Goal: Information Seeking & Learning: Learn about a topic

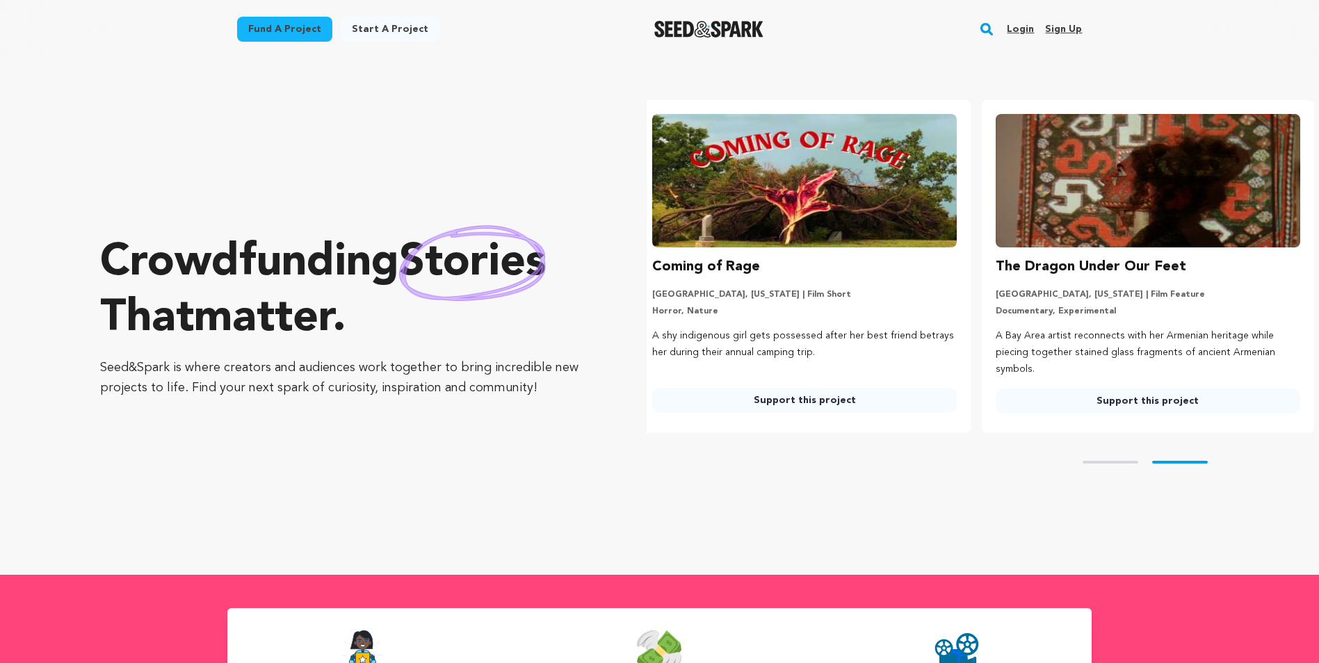
scroll to position [0, 355]
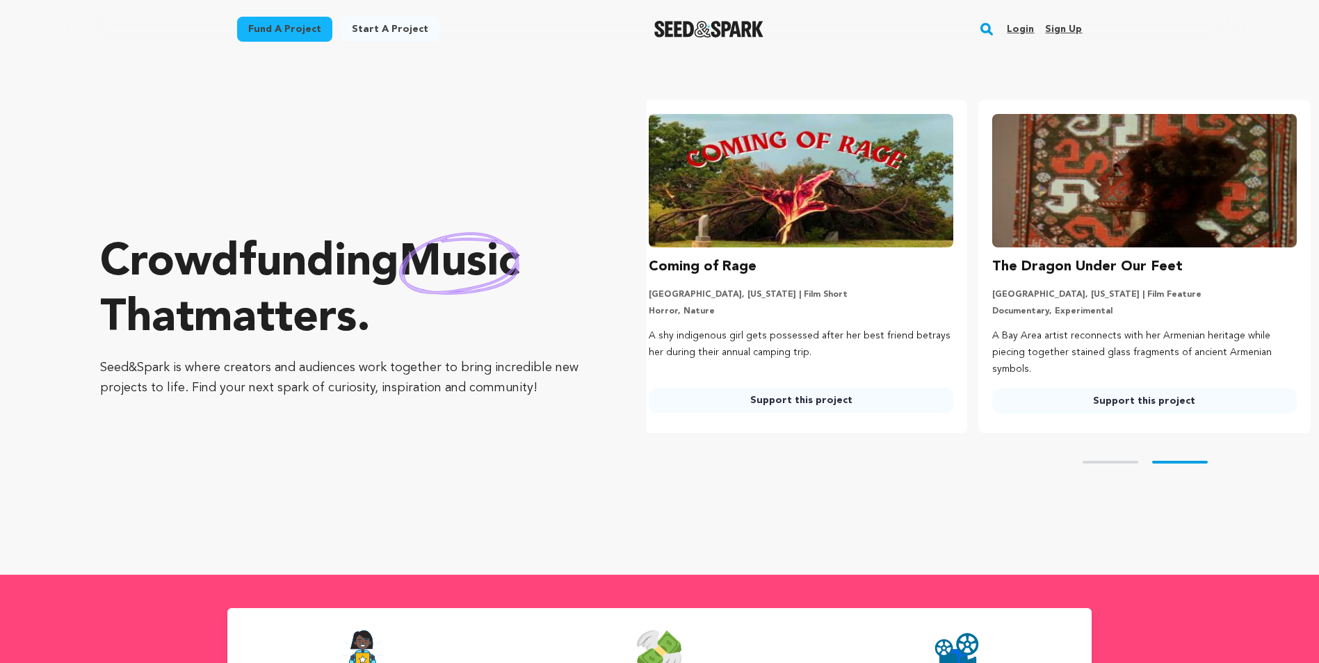
click at [990, 27] on rect "button" at bounding box center [986, 29] width 17 height 17
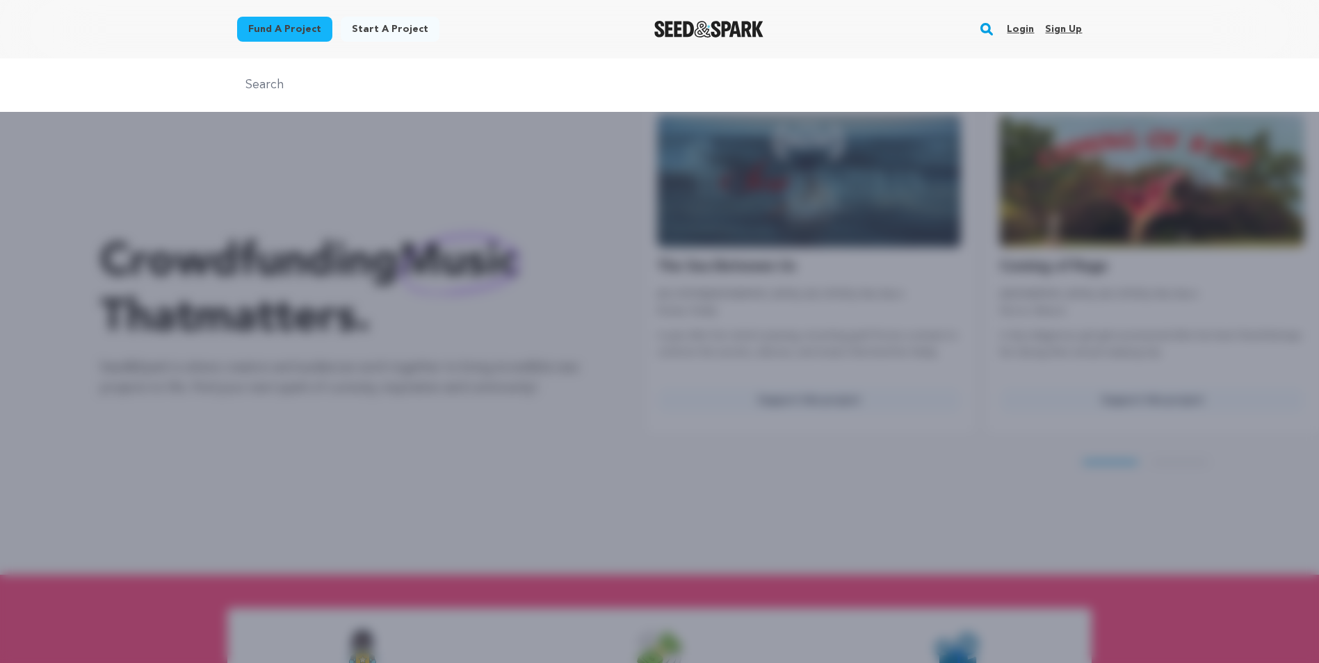
scroll to position [0, 0]
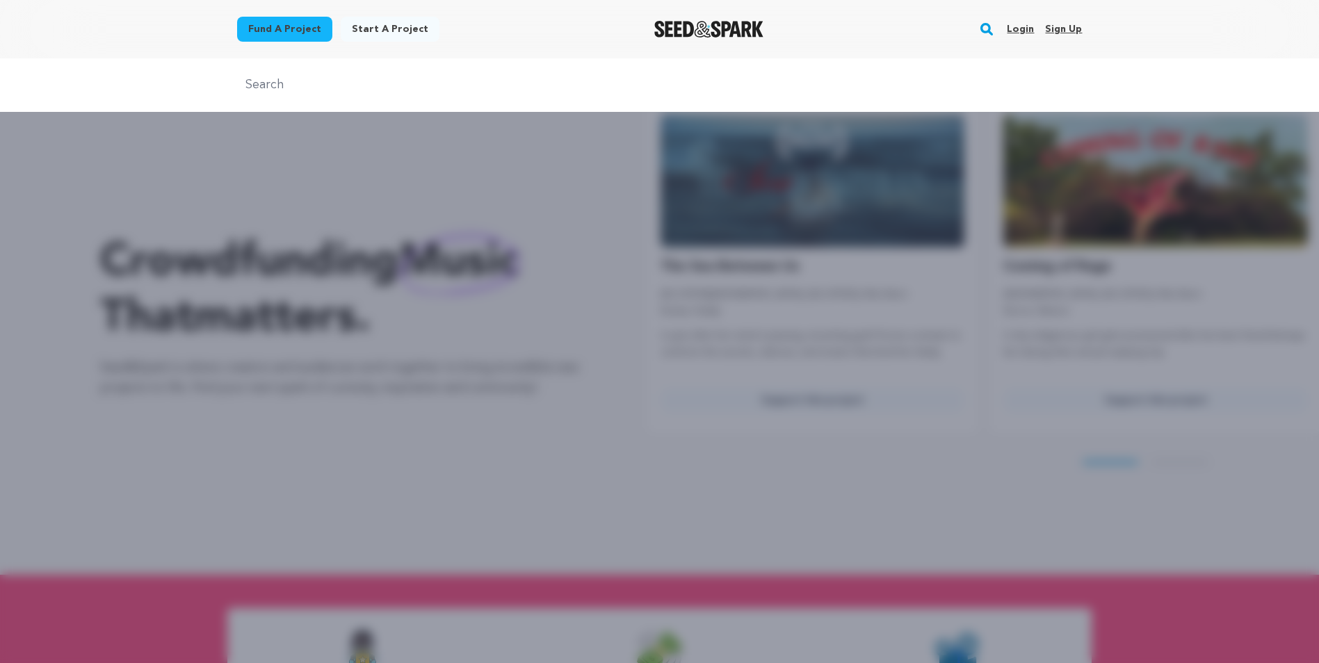
click at [252, 88] on input "text" at bounding box center [659, 85] width 845 height 20
type input "almost ghost town"
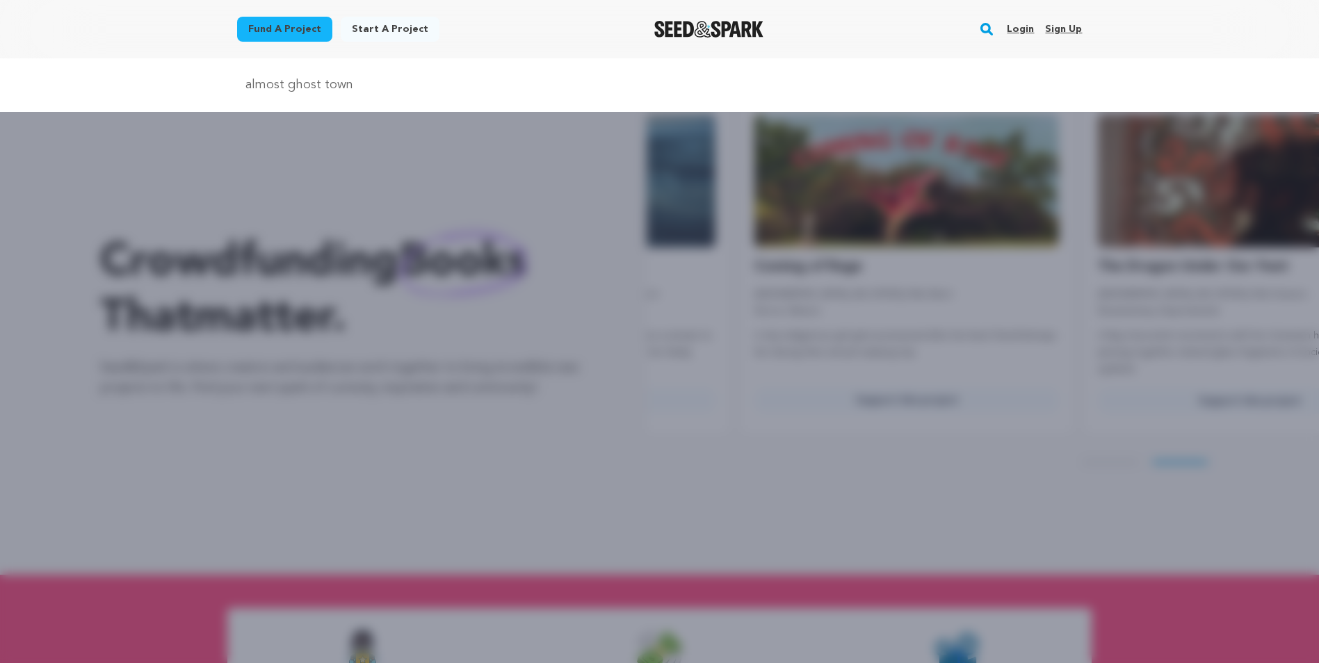
scroll to position [0, 355]
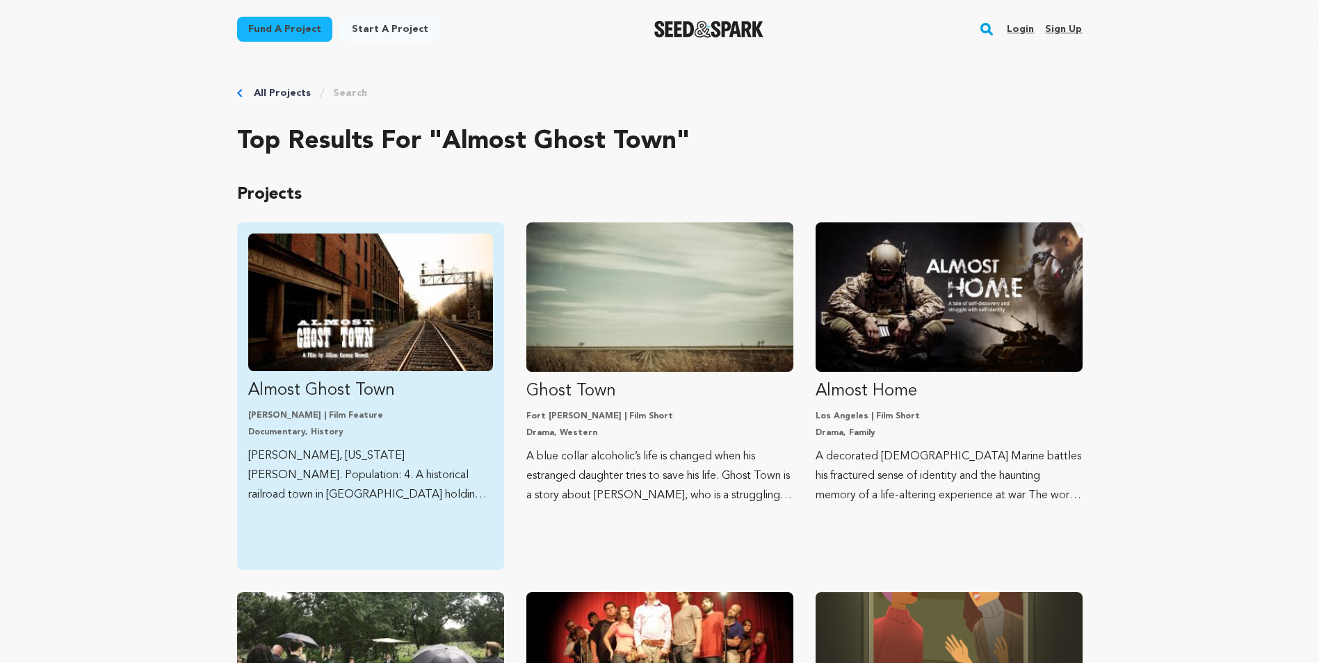
click at [307, 291] on img "Fund Almost Ghost Town" at bounding box center [370, 303] width 245 height 138
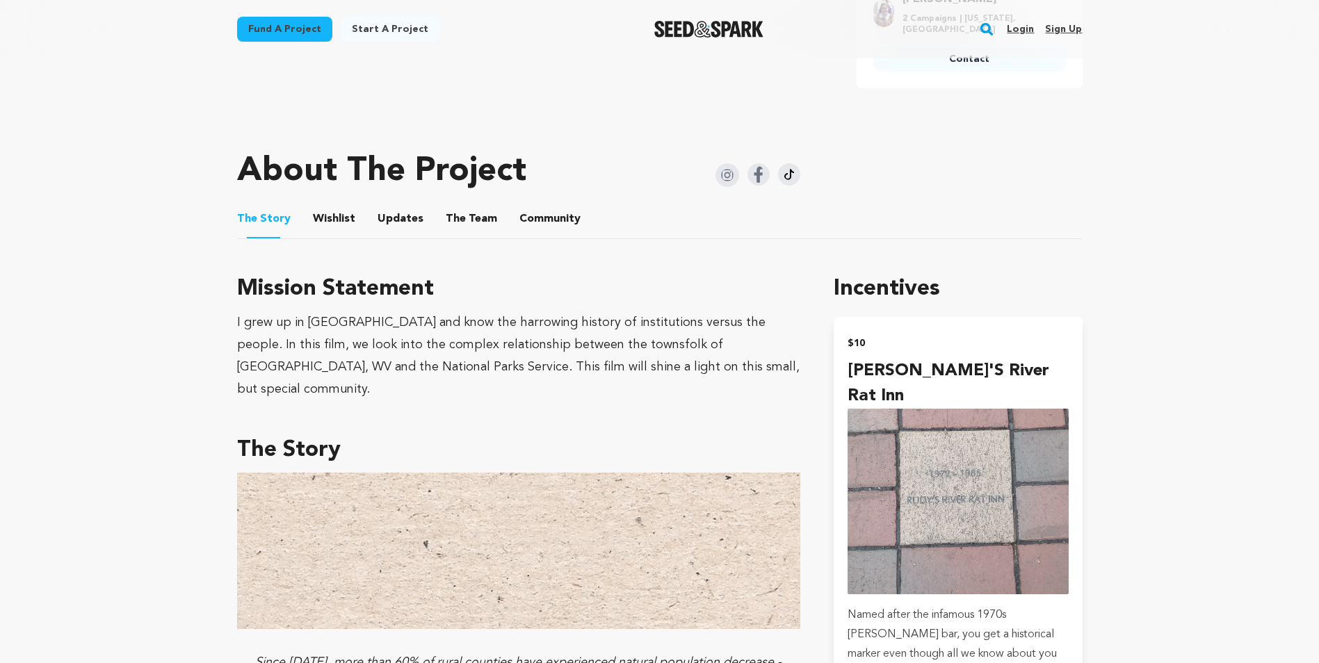
scroll to position [626, 0]
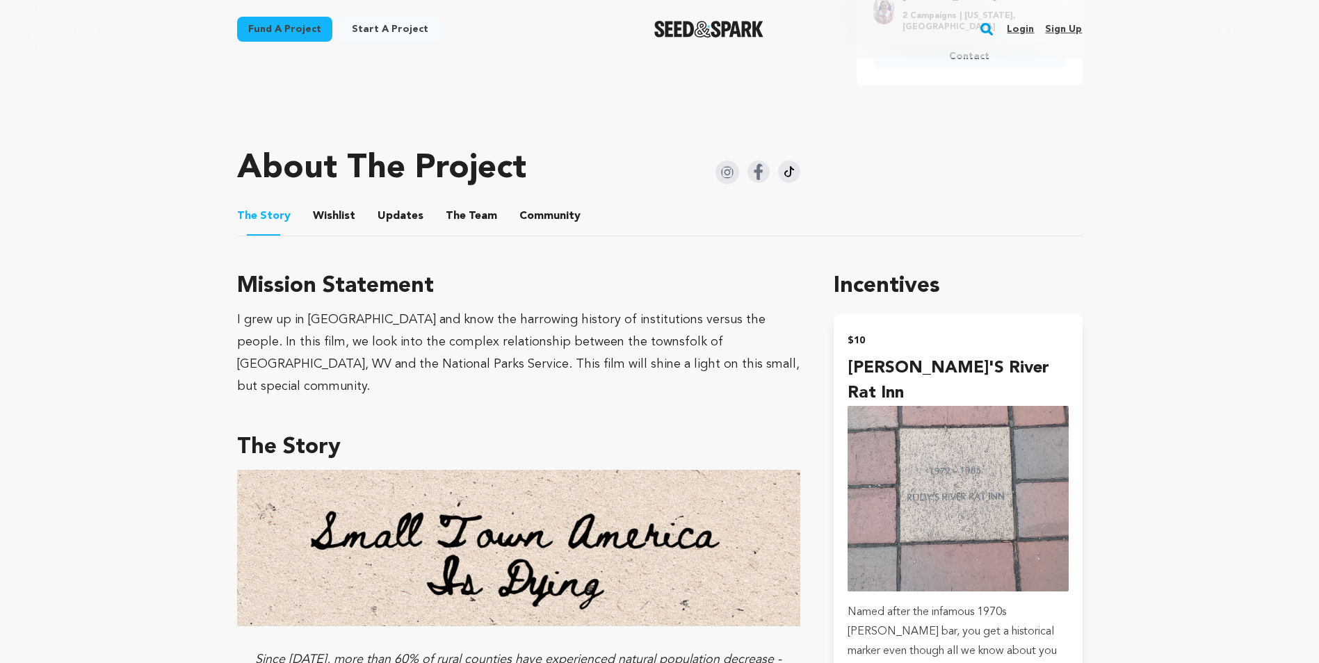
click at [542, 217] on button "Community" at bounding box center [549, 218] width 33 height 33
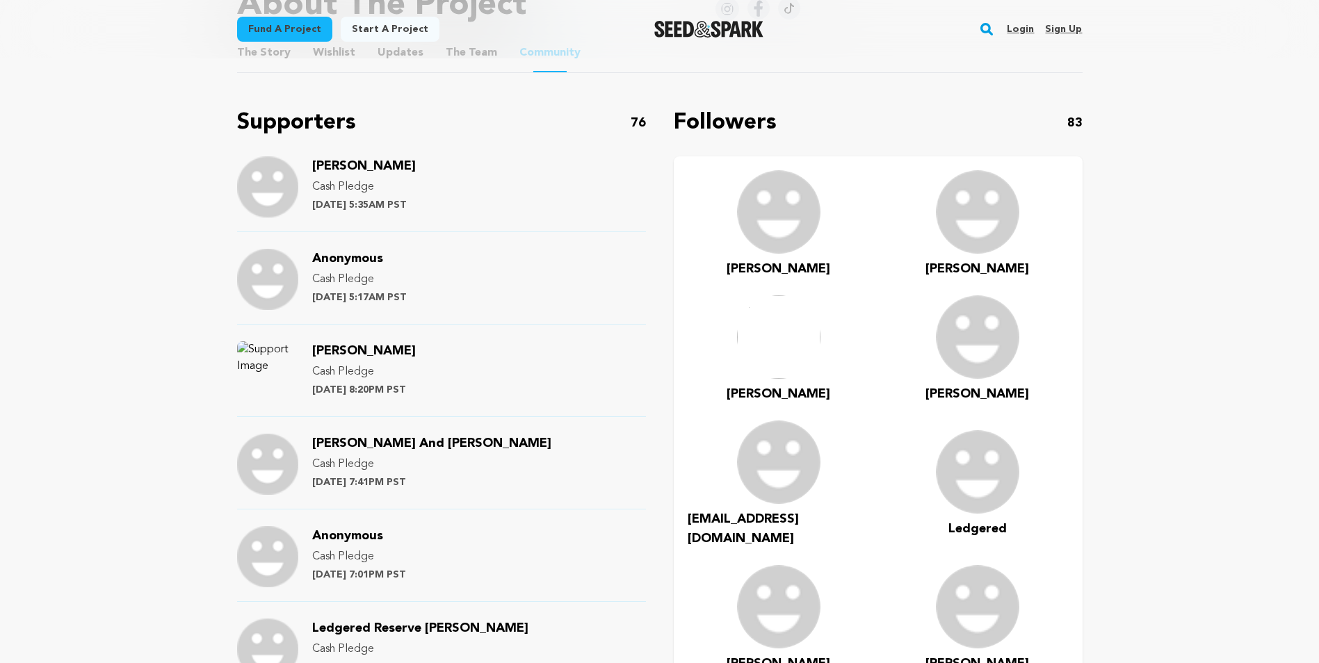
scroll to position [765, 0]
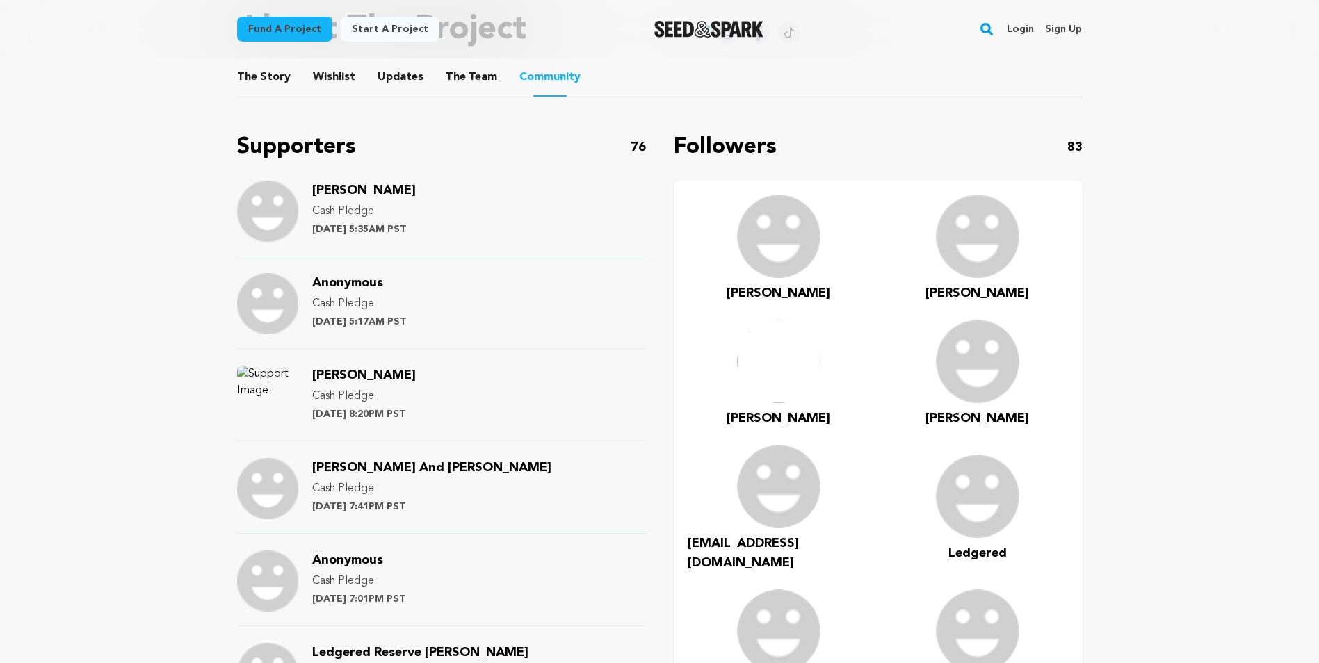
click at [255, 373] on img at bounding box center [267, 396] width 61 height 61
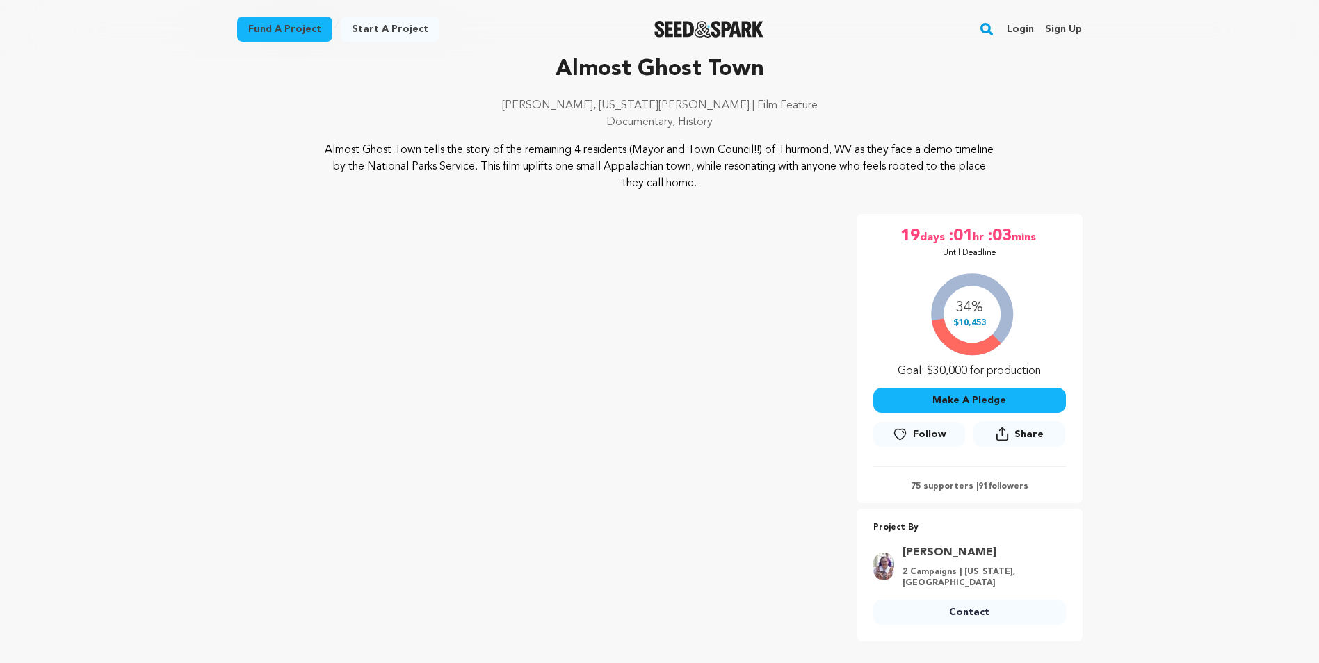
scroll to position [0, 0]
